Goal: Transaction & Acquisition: Purchase product/service

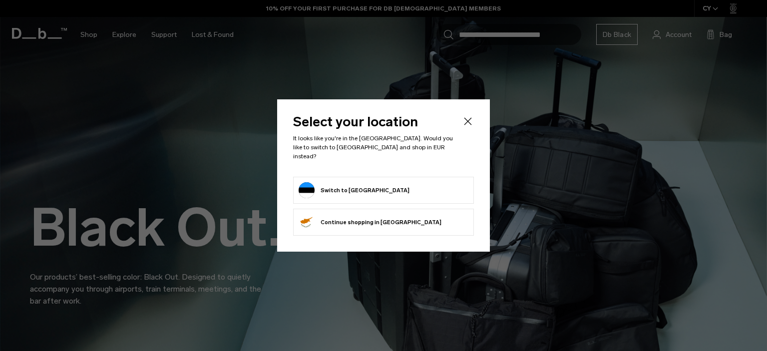
click at [340, 190] on button "Switch to Estonia" at bounding box center [354, 190] width 111 height 16
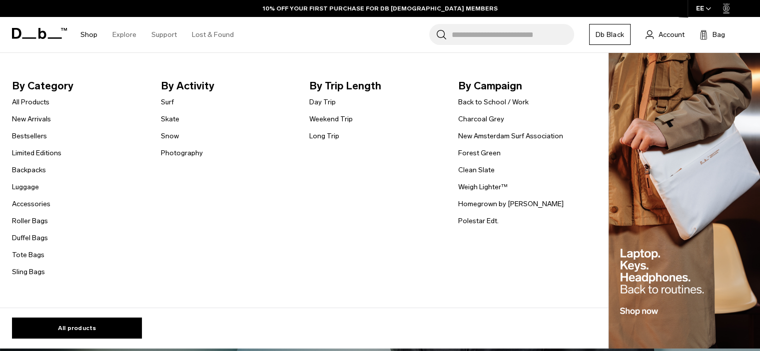
click at [87, 34] on link "Shop" at bounding box center [88, 34] width 17 height 35
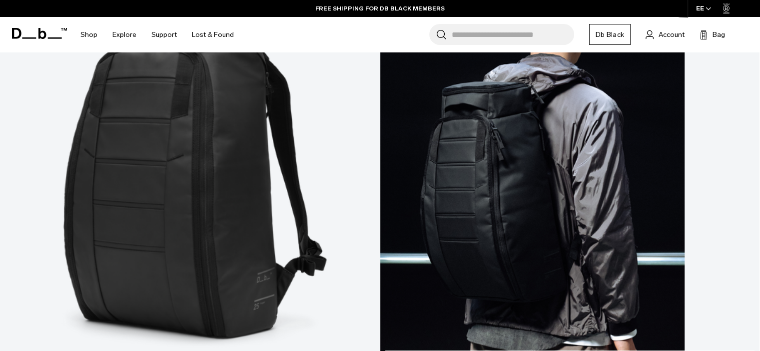
click at [380, 97] on link "Hugger Backpack 30L" at bounding box center [570, 168] width 380 height 422
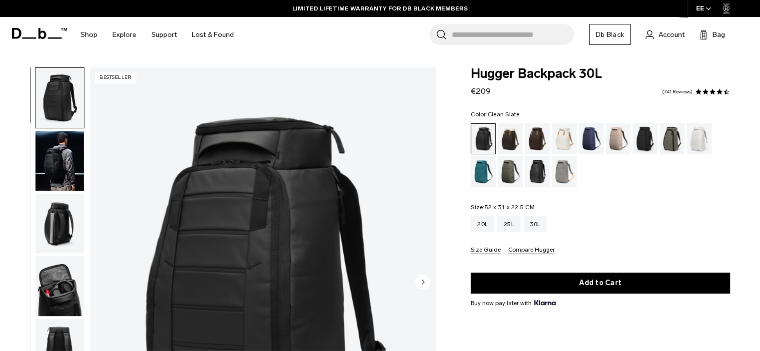
click at [699, 137] on div "Clean Slate" at bounding box center [699, 138] width 25 height 31
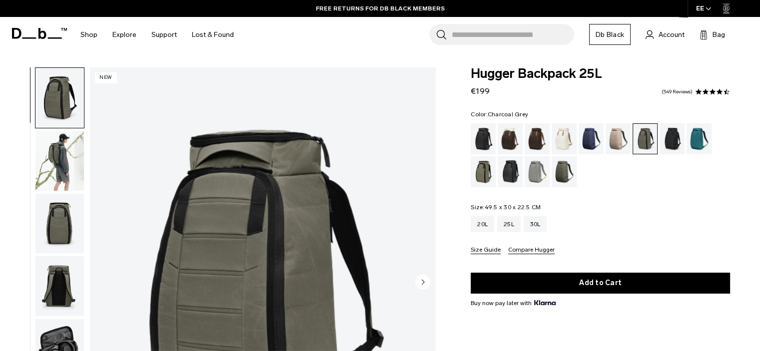
click at [672, 133] on div "Charcoal Grey" at bounding box center [672, 138] width 25 height 31
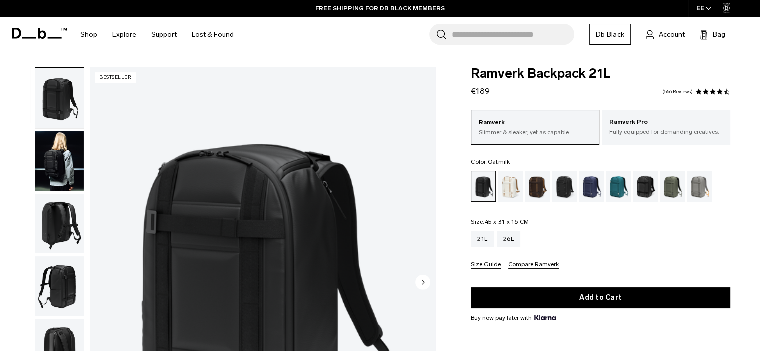
click at [513, 185] on div "Oatmilk" at bounding box center [510, 186] width 25 height 31
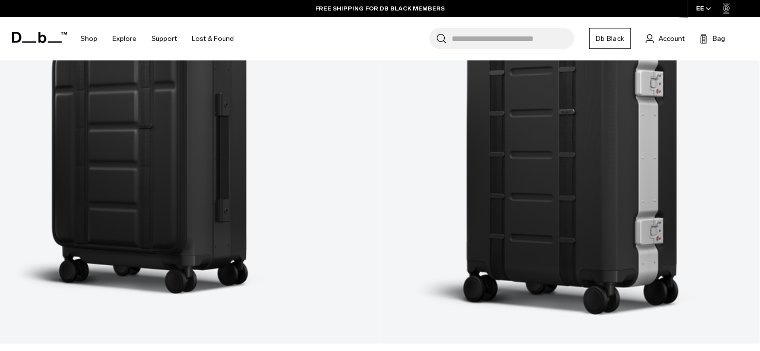
scroll to position [1368, 0]
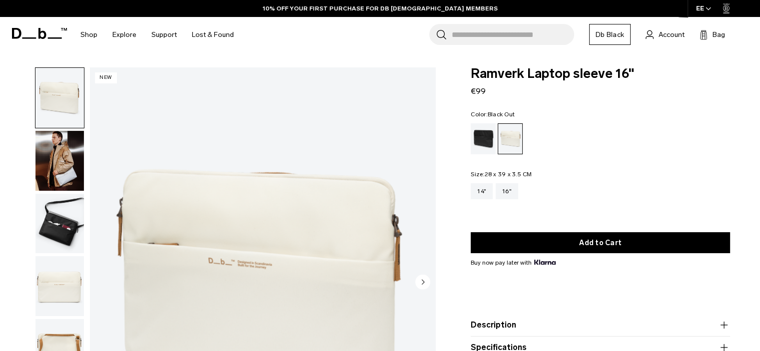
click at [480, 136] on div "Black Out" at bounding box center [483, 138] width 25 height 31
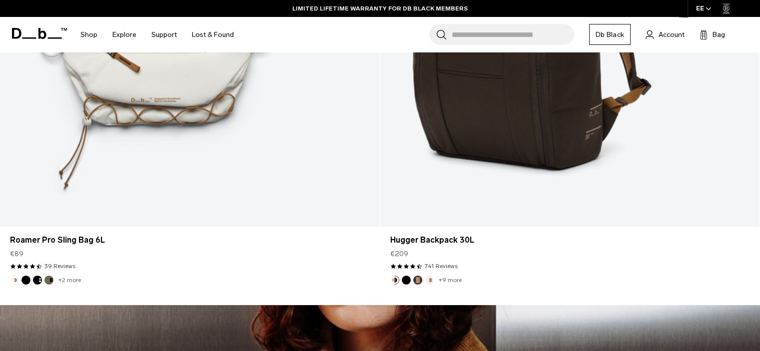
scroll to position [3451, 0]
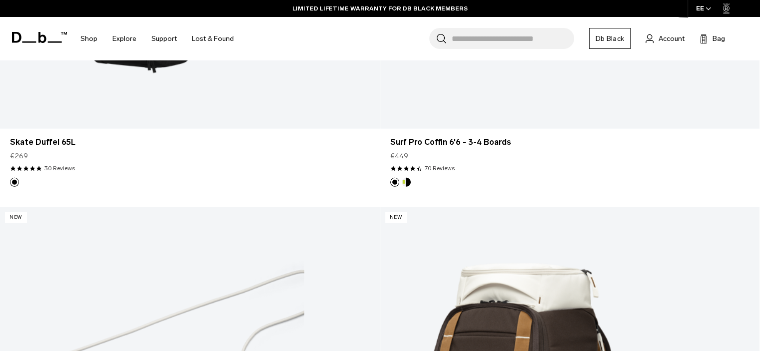
scroll to position [3042, 0]
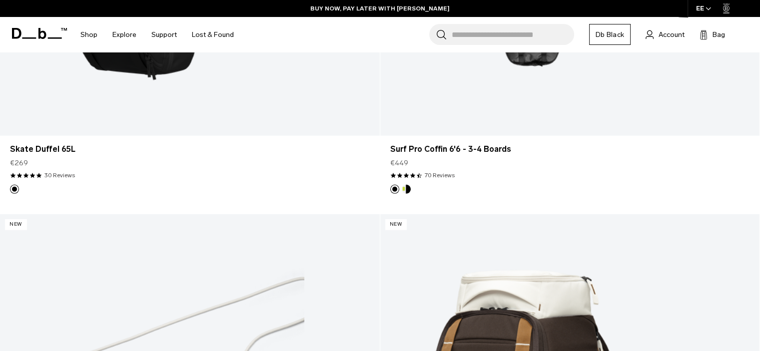
click at [464, 31] on input "Search for Bags, Luggage..." at bounding box center [513, 34] width 122 height 21
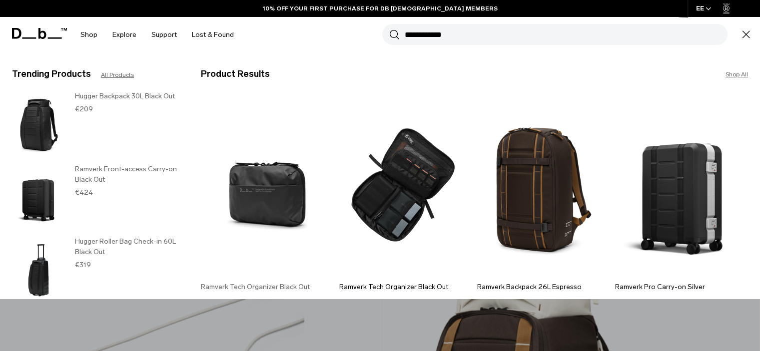
type input "**********"
click at [244, 194] on img at bounding box center [267, 185] width 133 height 179
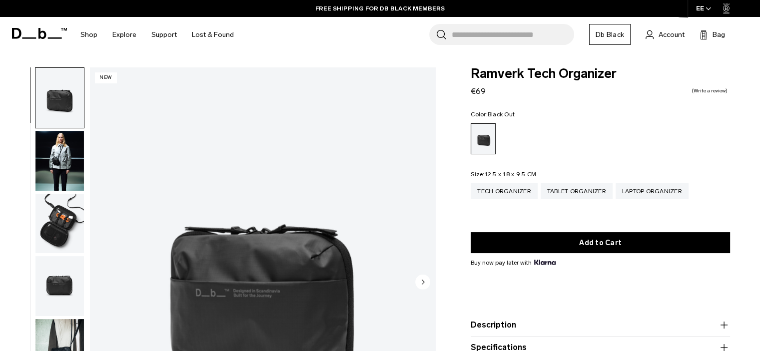
click at [65, 234] on img "button" at bounding box center [59, 224] width 48 height 60
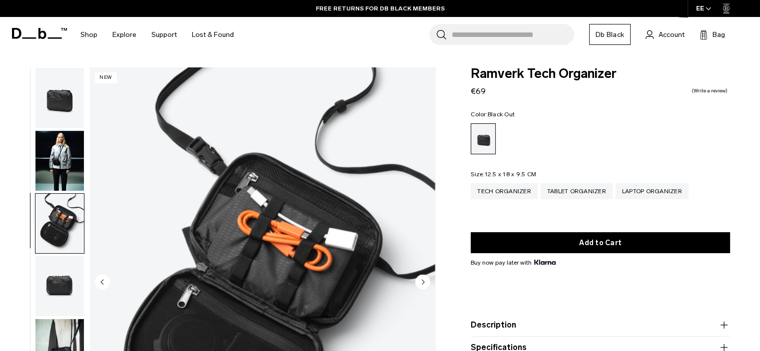
click at [52, 149] on img "button" at bounding box center [59, 161] width 48 height 60
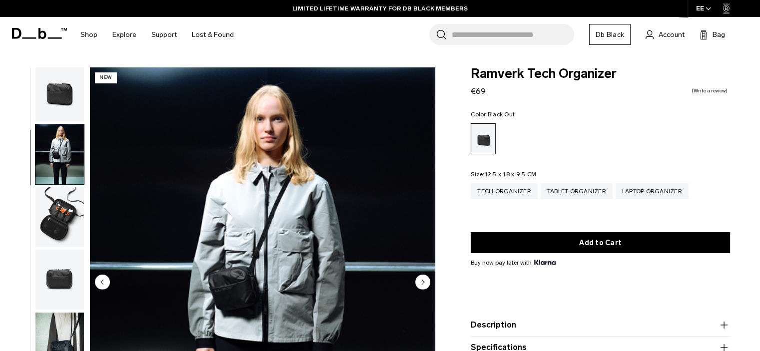
click at [56, 200] on img "button" at bounding box center [59, 217] width 48 height 60
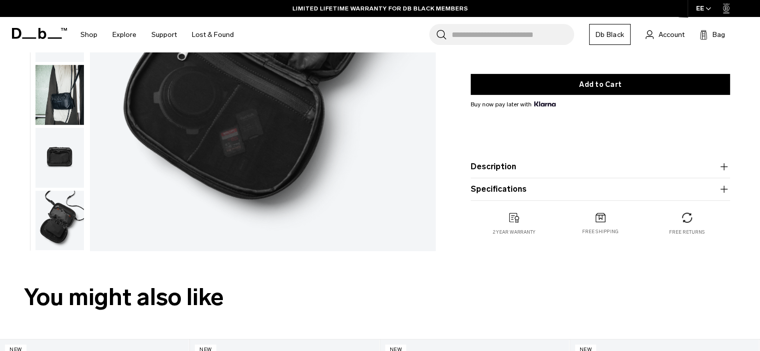
scroll to position [250, 0]
